Goal: Task Accomplishment & Management: Manage account settings

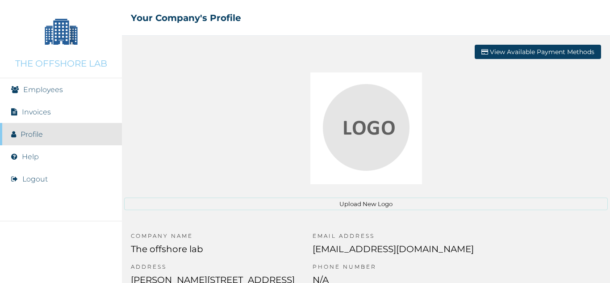
click at [40, 91] on link "Employees" at bounding box center [43, 89] width 40 height 8
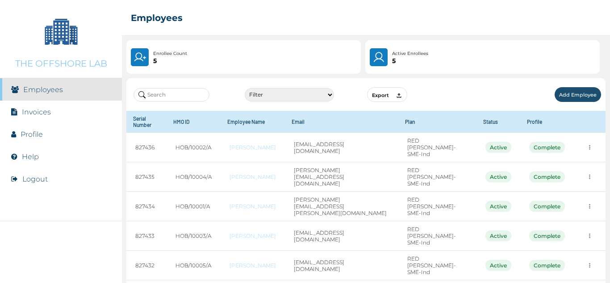
click at [569, 90] on button "Add Employee" at bounding box center [578, 94] width 46 height 15
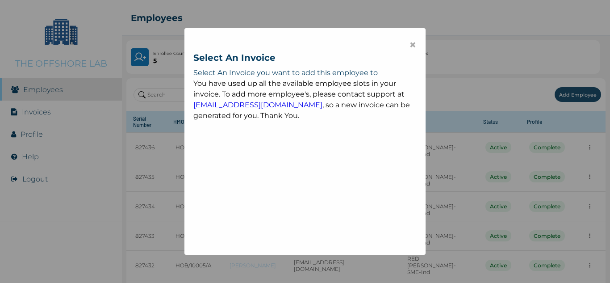
click at [413, 45] on span "×" at bounding box center [413, 44] width 8 height 15
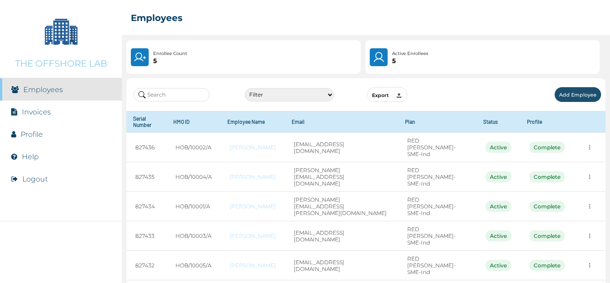
scroll to position [23, 0]
